Goal: Navigation & Orientation: Find specific page/section

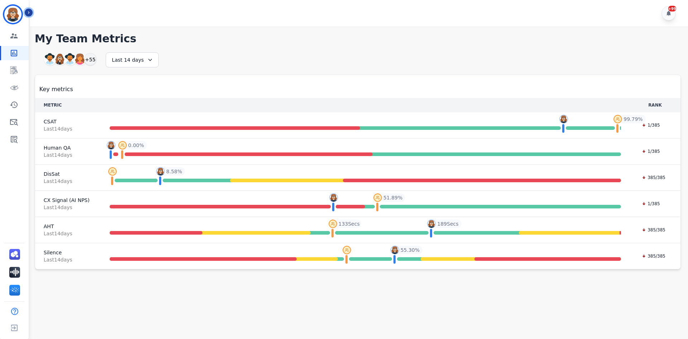
click at [30, 12] on icon "Sidebar" at bounding box center [28, 12] width 5 height 5
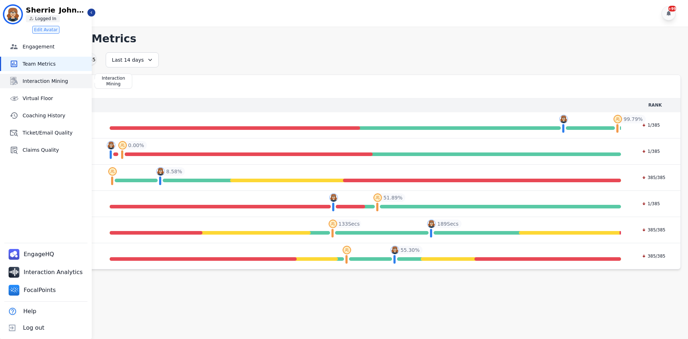
click at [50, 84] on span "Interaction Mining" at bounding box center [56, 80] width 66 height 7
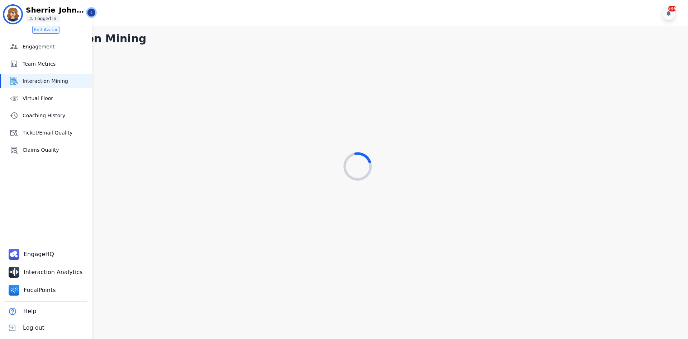
click at [94, 15] on button "Icon description" at bounding box center [91, 13] width 8 height 8
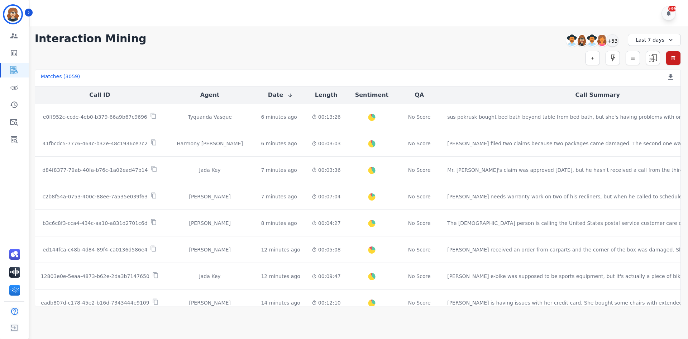
click at [24, 13] on div "Sherrie_Johnston ID: Sherrie_Johnston" at bounding box center [14, 14] width 20 height 17
click at [30, 12] on icon "Sidebar" at bounding box center [28, 12] width 5 height 5
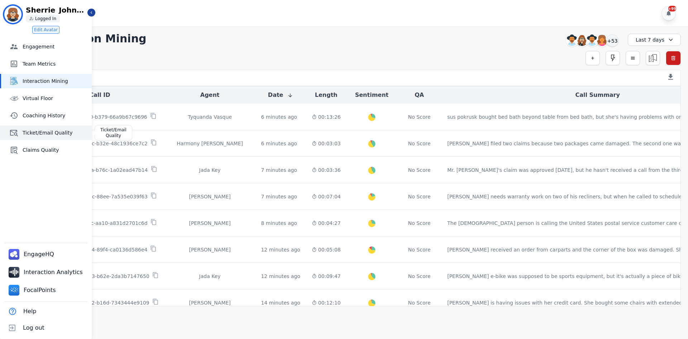
click at [45, 132] on span "Ticket/Email Quality" at bounding box center [56, 132] width 66 height 7
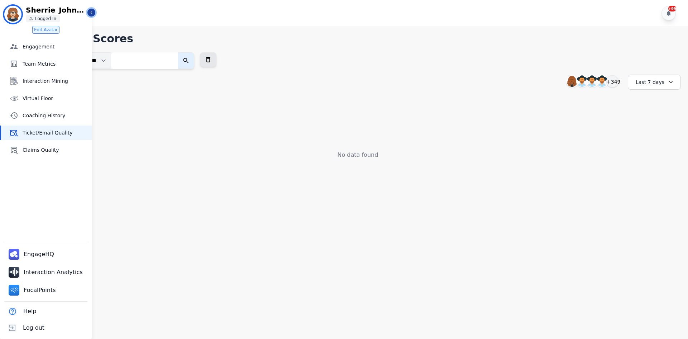
click at [94, 14] on icon "Sidebar" at bounding box center [91, 12] width 5 height 5
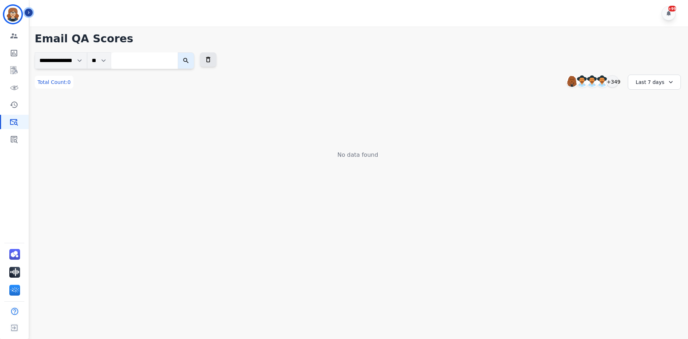
click at [28, 10] on button "Icon description" at bounding box center [29, 13] width 8 height 8
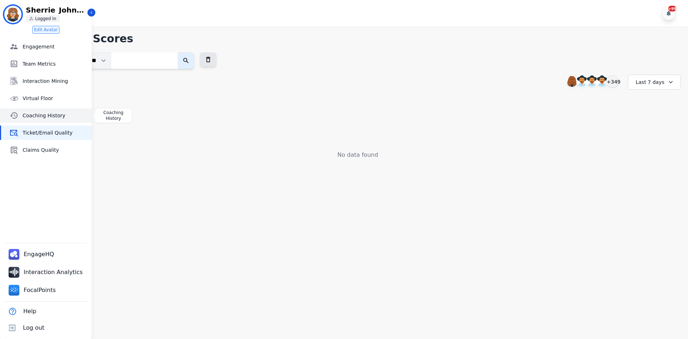
click at [54, 113] on span "Coaching History" at bounding box center [56, 115] width 66 height 7
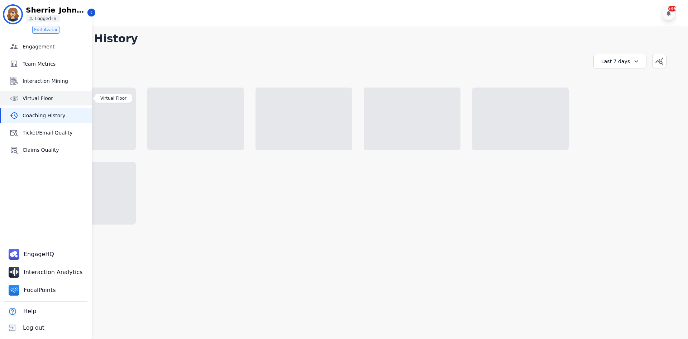
click at [44, 102] on link "Virtual Floor" at bounding box center [46, 98] width 91 height 14
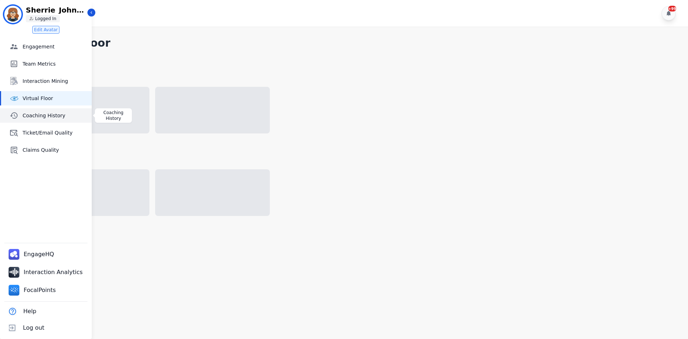
click at [41, 114] on span "Coaching History" at bounding box center [56, 115] width 66 height 7
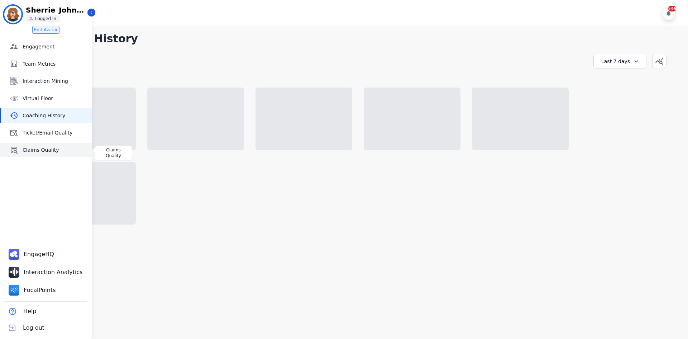
click at [37, 157] on link "Claims Quality" at bounding box center [46, 150] width 91 height 14
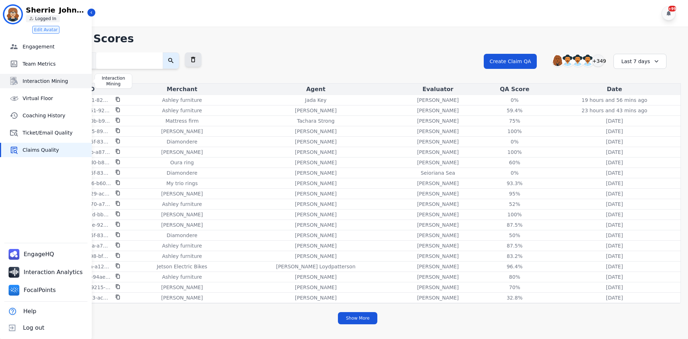
click at [47, 82] on span "Interaction Mining" at bounding box center [56, 80] width 66 height 7
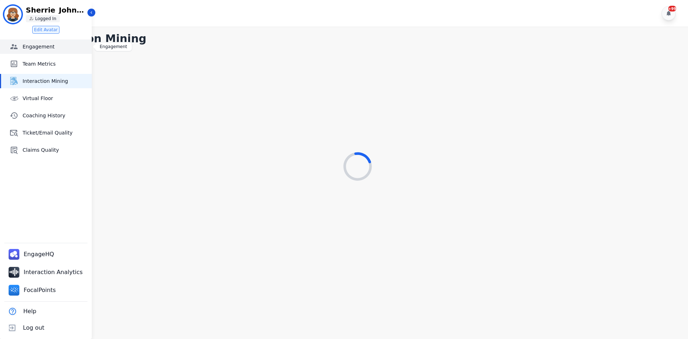
click at [43, 45] on span "Engagement" at bounding box center [56, 46] width 66 height 7
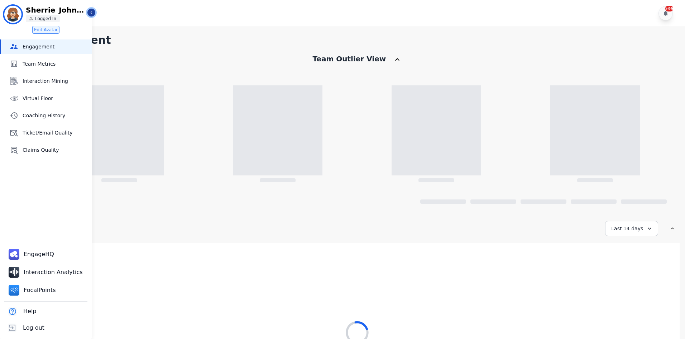
click at [91, 11] on icon "Sidebar" at bounding box center [91, 12] width 5 height 5
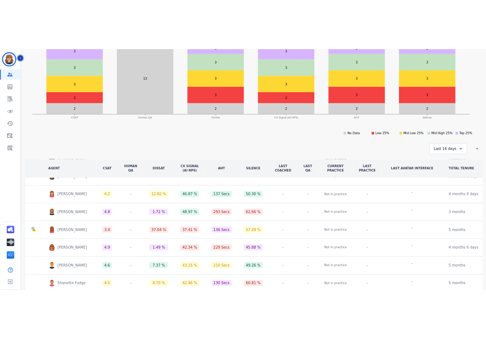
scroll to position [243, 0]
